Goal: Ask a question: Seek information or help from site administrators or community

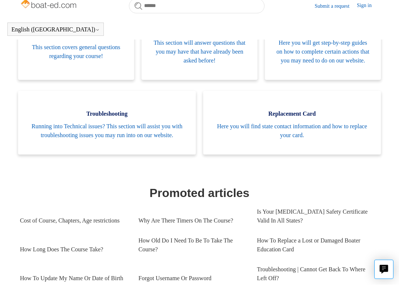
scroll to position [177, 0]
click at [154, 143] on span "Running into Technical issues? This section will assist you with troubleshootin…" at bounding box center [106, 138] width 155 height 18
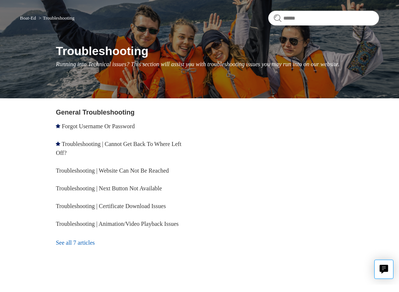
scroll to position [47, 0]
click at [141, 192] on link "Troubleshooting | Next Button Not Available" at bounding box center [109, 195] width 106 height 6
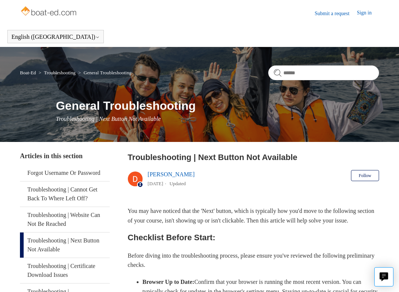
click at [330, 15] on link "Submit a request" at bounding box center [335, 14] width 42 height 8
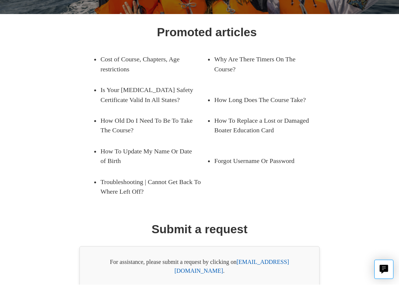
scroll to position [125, 0]
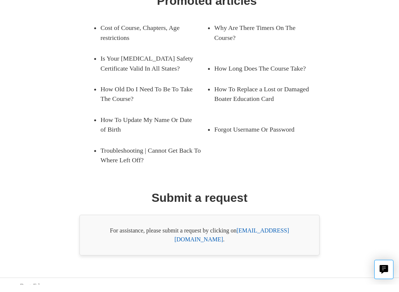
click at [284, 234] on link "[EMAIL_ADDRESS][DOMAIN_NAME]" at bounding box center [231, 241] width 114 height 15
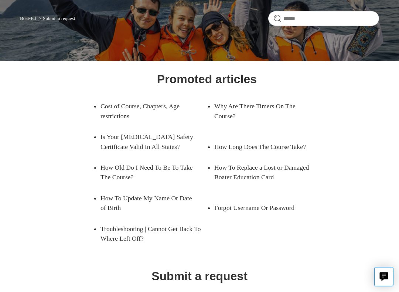
scroll to position [0, 0]
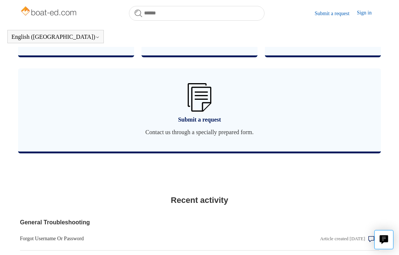
scroll to position [561, 0]
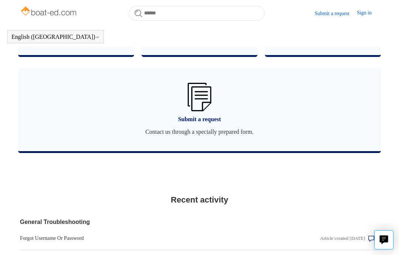
click at [225, 136] on span "Contact us through a specially prepared form." at bounding box center [199, 131] width 340 height 9
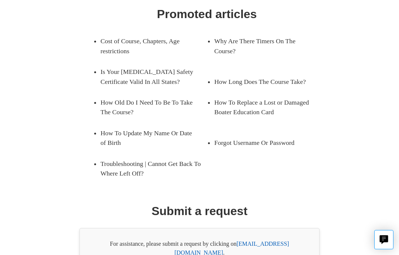
scroll to position [132, 0]
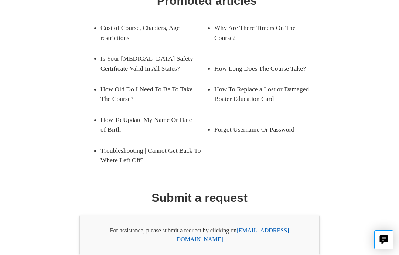
click at [276, 232] on link "[EMAIL_ADDRESS][DOMAIN_NAME]" at bounding box center [231, 234] width 114 height 15
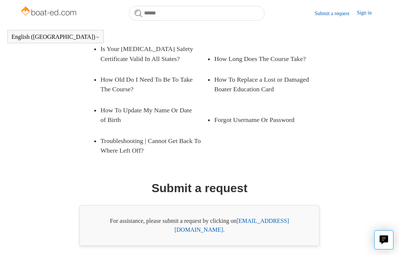
scroll to position [141, 0]
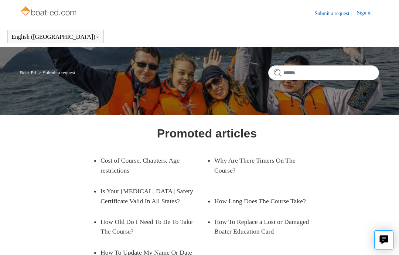
click at [364, 14] on link "Sign in" at bounding box center [367, 13] width 22 height 9
